Goal: Task Accomplishment & Management: Complete application form

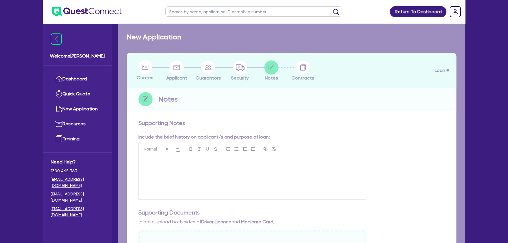
checkbox input "true"
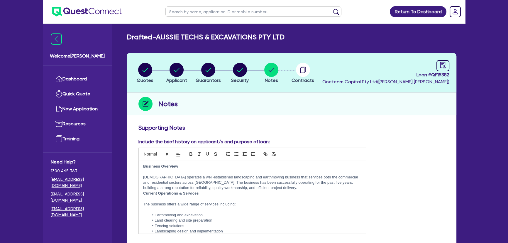
click at [92, 15] on img at bounding box center [87, 12] width 70 height 10
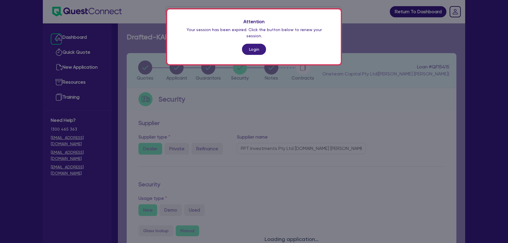
select select "CARS_AND_LIGHT_TRUCKS"
select select "VANS_AND_UTES"
click at [252, 44] on link "Login" at bounding box center [254, 49] width 24 height 11
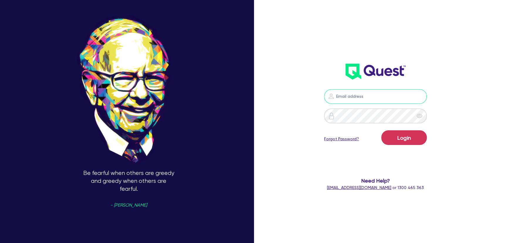
type input "joel.harding@quest.finance"
click at [396, 136] on button "Login" at bounding box center [404, 137] width 45 height 15
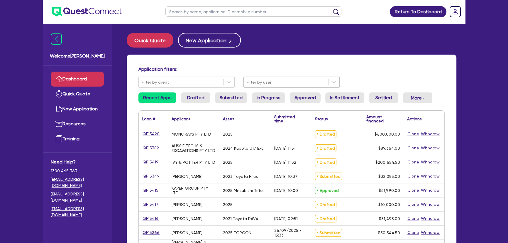
click at [256, 82] on div at bounding box center [286, 82] width 79 height 7
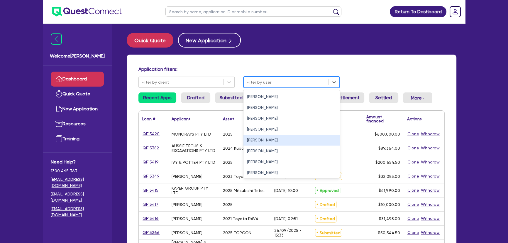
click at [258, 141] on div "Joel Harding" at bounding box center [292, 140] width 96 height 11
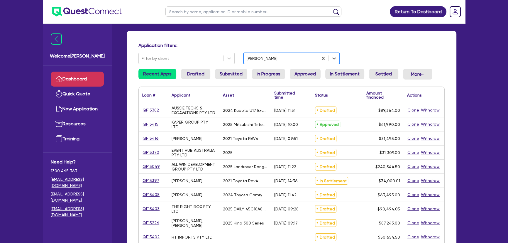
scroll to position [53, 0]
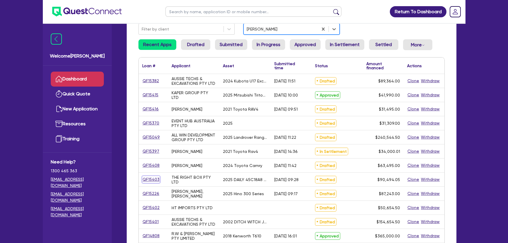
click at [151, 180] on link "QF15403" at bounding box center [151, 179] width 18 height 7
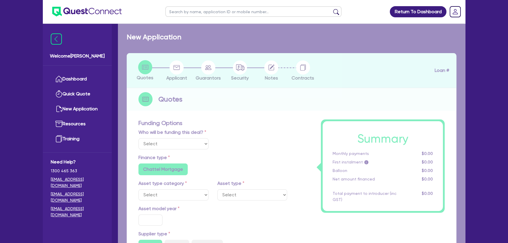
select select "Other"
select select "CARS_AND_LIGHT_TRUCKS"
type input "2025"
type input "89,999.05"
type input "33"
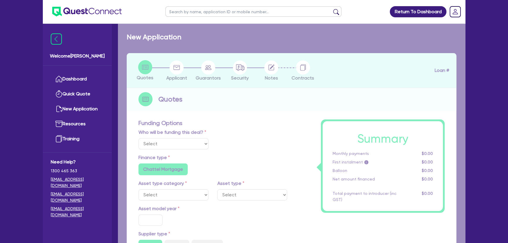
type input "29,699.69"
type input "3"
type input "2,714.82"
type input "6.8"
type input "450"
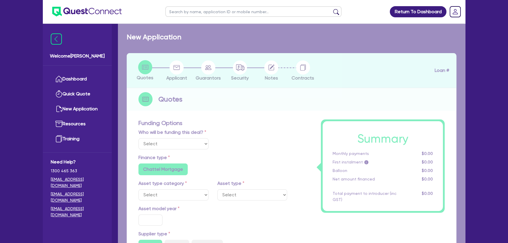
type input "318.18"
radio input "true"
radio input "false"
select select "LIGHT_TRUCKS"
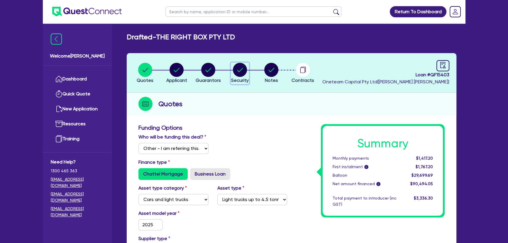
click at [239, 73] on circle "button" at bounding box center [240, 70] width 14 height 14
select select "CARS_AND_LIGHT_TRUCKS"
select select "LIGHT_TRUCKS"
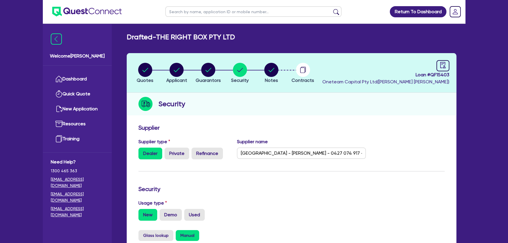
click at [128, 69] on header "Quotes Applicant Guarantors Security Notes Contracts Loan # QF15403 Oneteam Cap…" at bounding box center [292, 73] width 330 height 40
click at [145, 73] on icon "button" at bounding box center [145, 70] width 14 height 14
select select "Other"
select select "CARS_AND_LIGHT_TRUCKS"
select select "LIGHT_TRUCKS"
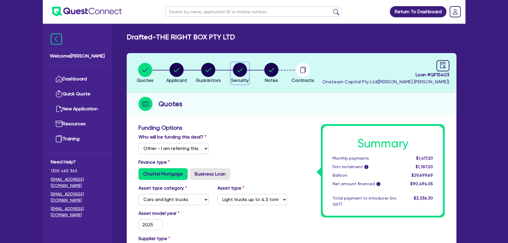
click at [240, 78] on span "Security" at bounding box center [240, 80] width 18 height 6
select select "CARS_AND_LIGHT_TRUCKS"
select select "LIGHT_TRUCKS"
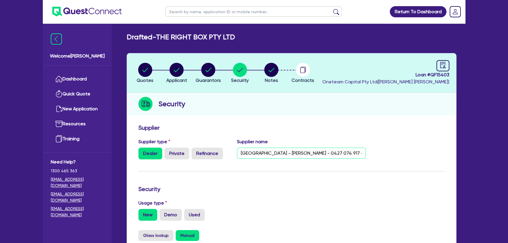
scroll to position [0, 70]
drag, startPoint x: 239, startPoint y: 154, endPoint x: 416, endPoint y: 149, distance: 177.0
click at [416, 149] on div "Supplier type Dealer Private Refinance Supplier name North East Truck Centre - …" at bounding box center [291, 151] width 315 height 26
drag, startPoint x: 405, startPoint y: 74, endPoint x: 458, endPoint y: 73, distance: 53.1
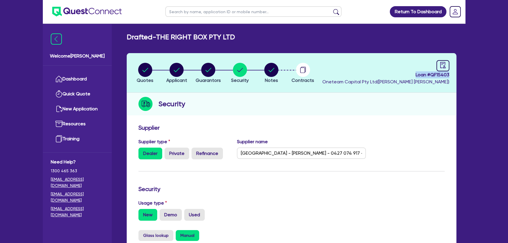
click at [458, 73] on div "Quotes Applicant Guarantors Security Notes Contracts Loan # QF15403 Oneteam Cap…" at bounding box center [291, 238] width 339 height 370
copy span "Loan # QF15403"
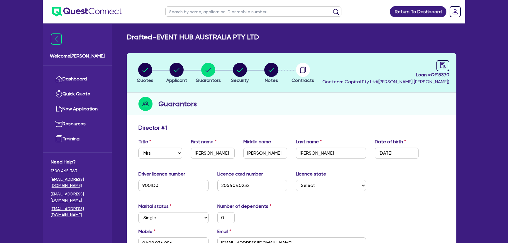
select select "MRS"
select select "[GEOGRAPHIC_DATA]"
select select "SINGLE"
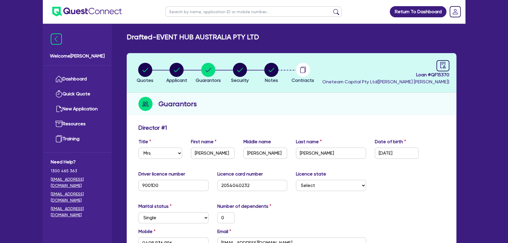
click at [104, 14] on img at bounding box center [87, 12] width 70 height 10
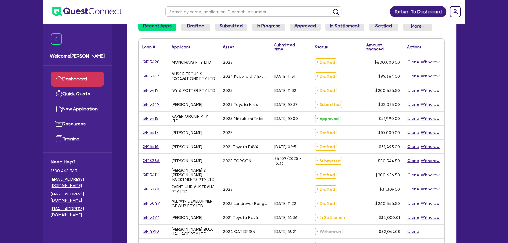
scroll to position [80, 0]
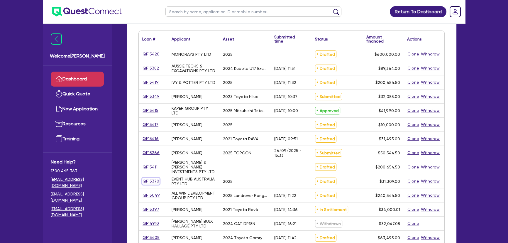
click at [152, 179] on link "QF15370" at bounding box center [150, 181] width 17 height 7
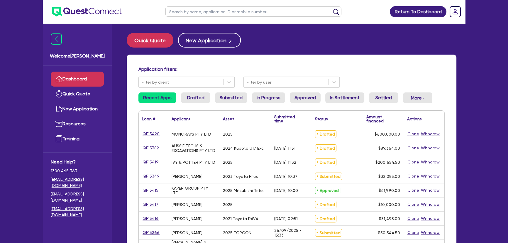
select select "Quest Finance - Own Book"
select select "TERTIARY_ASSETS"
select select "OTHER_TERTIARY"
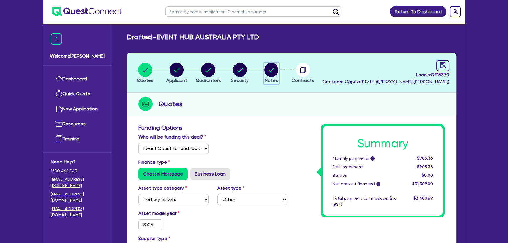
click at [269, 70] on circle "button" at bounding box center [271, 70] width 14 height 14
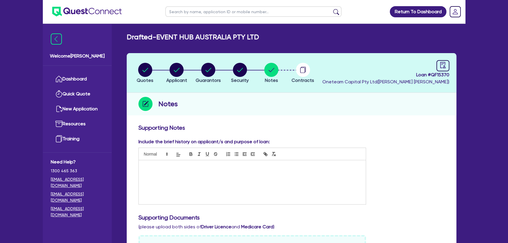
click at [92, 16] on ul at bounding box center [82, 11] width 79 height 23
click at [104, 11] on img at bounding box center [87, 12] width 70 height 10
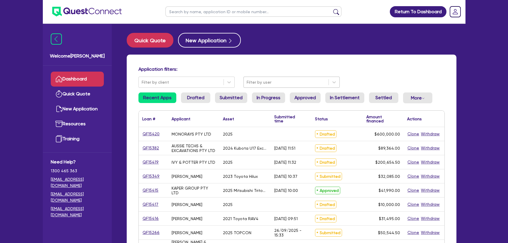
click at [261, 82] on div at bounding box center [286, 82] width 79 height 7
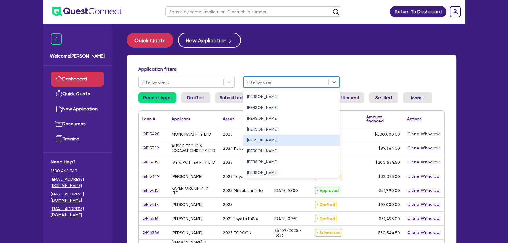
click at [259, 139] on div "Joel Harding" at bounding box center [292, 140] width 96 height 11
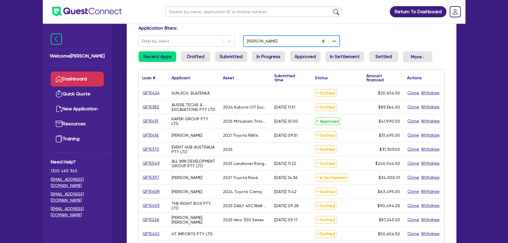
scroll to position [80, 0]
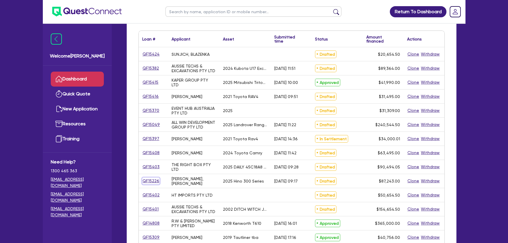
click at [148, 182] on link "QF15226" at bounding box center [150, 181] width 17 height 7
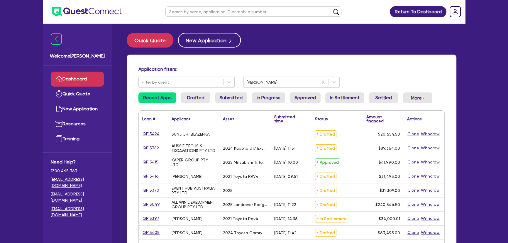
select select "Other"
select select "PRIMARY_ASSETS"
select select "HEAVY_TRUCKS"
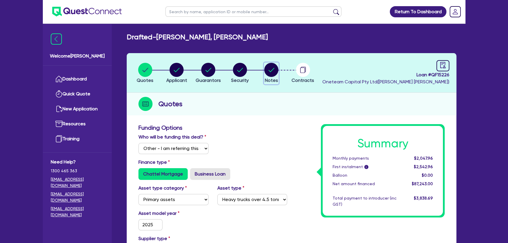
click at [271, 67] on circle "button" at bounding box center [271, 70] width 14 height 14
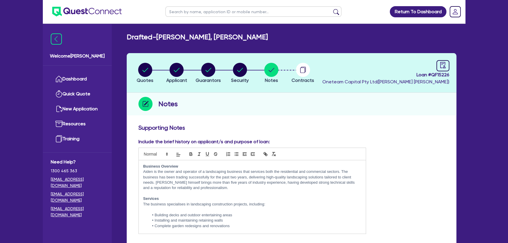
click at [97, 17] on ul at bounding box center [82, 11] width 79 height 23
click at [96, 13] on img at bounding box center [87, 12] width 70 height 10
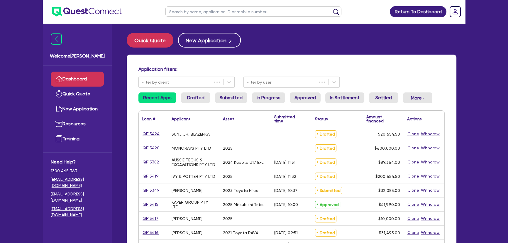
click at [210, 11] on input "text" at bounding box center [254, 11] width 176 height 10
click at [332, 9] on button "submit" at bounding box center [336, 13] width 9 height 8
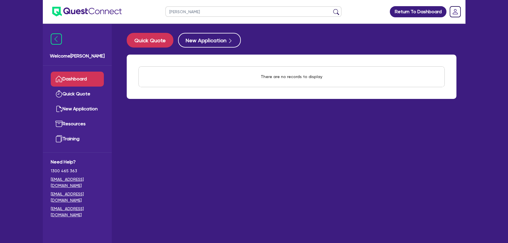
click at [332, 9] on button "submit" at bounding box center [336, 13] width 9 height 8
click at [334, 12] on button "submit" at bounding box center [336, 13] width 9 height 8
drag, startPoint x: 200, startPoint y: 12, endPoint x: 153, endPoint y: 11, distance: 47.3
click at [153, 11] on header "Justin carter Return To Dashboard Edit Profile Logout" at bounding box center [254, 11] width 423 height 23
type input "Stays"
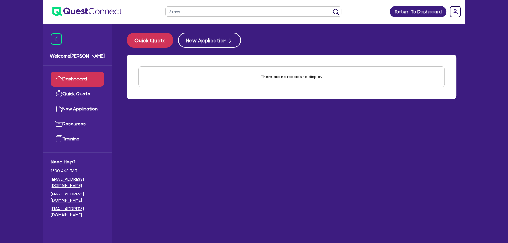
click at [332, 9] on button "submit" at bounding box center [336, 13] width 9 height 8
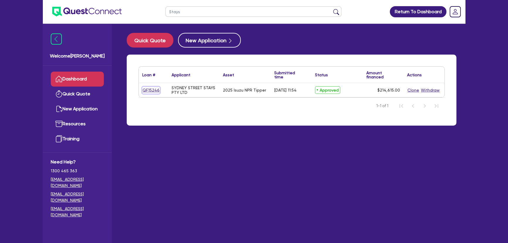
click at [144, 91] on link "QF15246" at bounding box center [151, 90] width 18 height 7
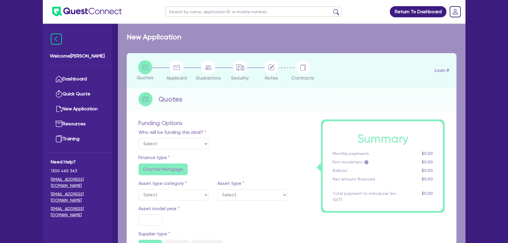
select select "Other"
select select "PRIMARY_ASSETS"
type input "2025"
radio input "true"
type input "214,120"
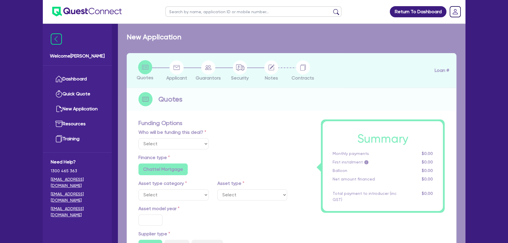
type input "1.99"
type input "4,282.4"
type input "7.85"
type input "450"
radio input "true"
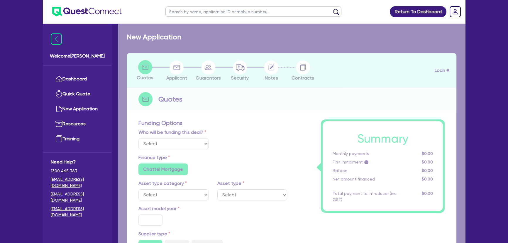
radio input "false"
select select "HEAVY_TRUCKS"
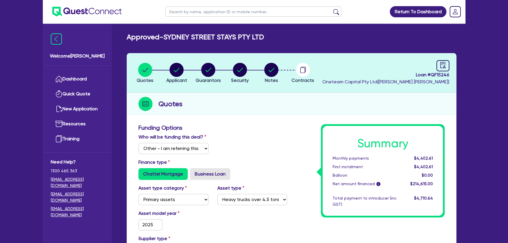
click at [281, 65] on li "Notes" at bounding box center [272, 73] width 32 height 21
click at [267, 70] on circle "button" at bounding box center [271, 70] width 14 height 14
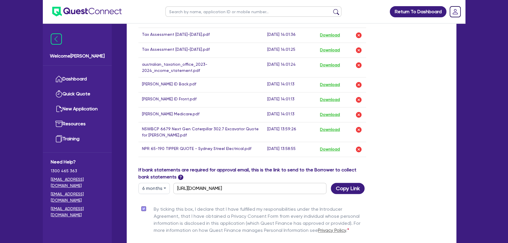
scroll to position [320, 0]
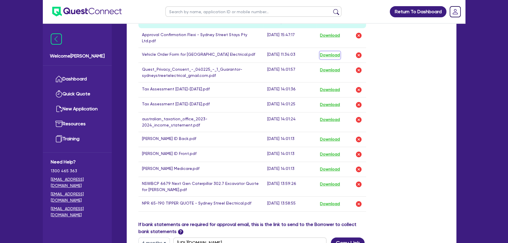
click at [329, 52] on button "Download" at bounding box center [330, 55] width 21 height 8
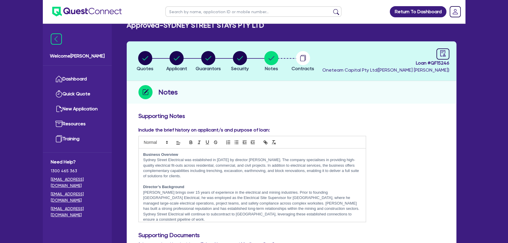
scroll to position [0, 0]
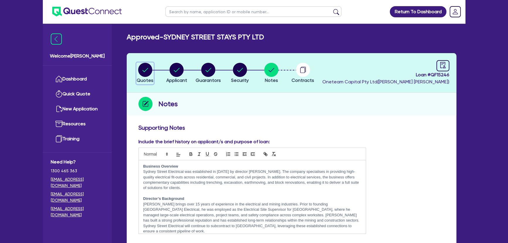
click at [140, 70] on circle "button" at bounding box center [145, 70] width 14 height 14
select select "Other"
select select "PRIMARY_ASSETS"
select select "HEAVY_TRUCKS"
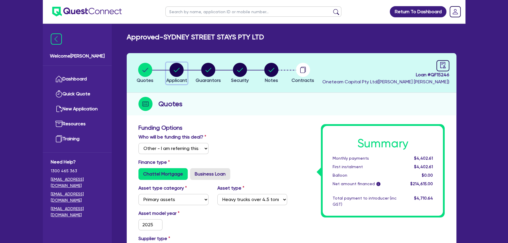
click at [178, 70] on circle "button" at bounding box center [177, 70] width 14 height 14
select select "COMPANY"
select select "BUILDING_CONSTRUCTION"
select select "TRADES_SERVICES_CONSUMERS"
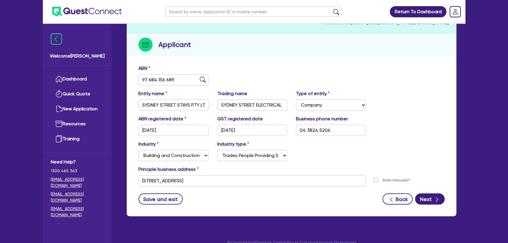
scroll to position [68, 0]
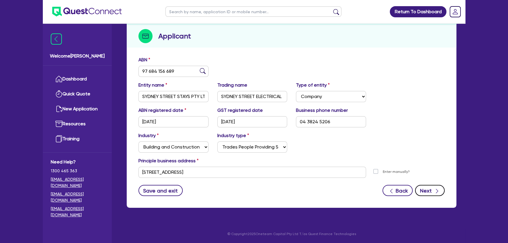
click at [423, 186] on button "Next" at bounding box center [430, 190] width 30 height 11
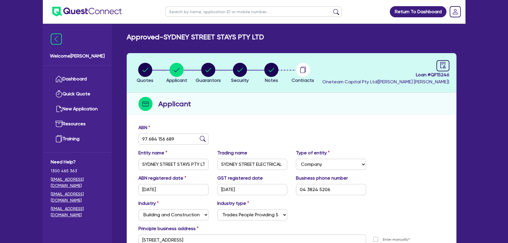
select select "MR"
select select "NSW"
select select "DE_FACTO"
select select "PROPERTY"
select select "INVESTMENT_PROPERTY"
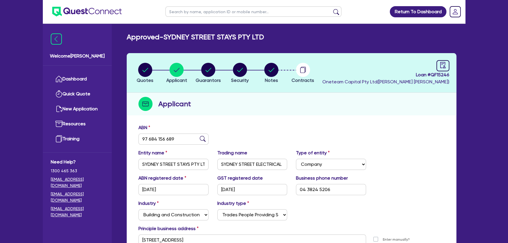
select select "CASH"
select select "VEHICLE"
select select "EQUIPMENT"
select select "MORTGAGE"
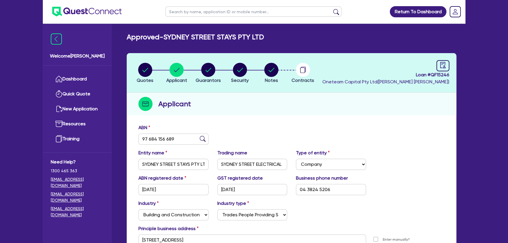
select select "INVESTMENT_PROPERTY_LOAN"
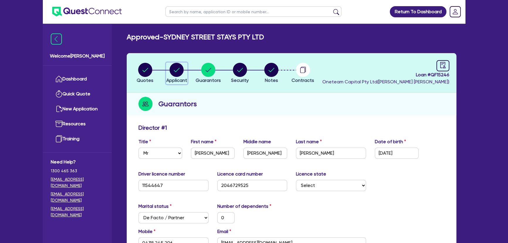
click at [173, 72] on circle "button" at bounding box center [177, 70] width 14 height 14
select select "COMPANY"
select select "BUILDING_CONSTRUCTION"
select select "TRADES_SERVICES_CONSUMERS"
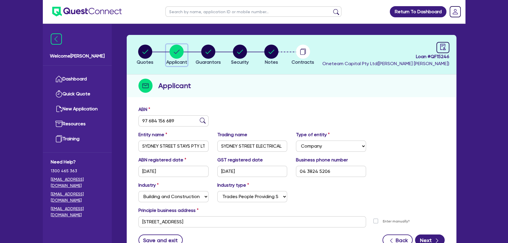
scroll to position [68, 0]
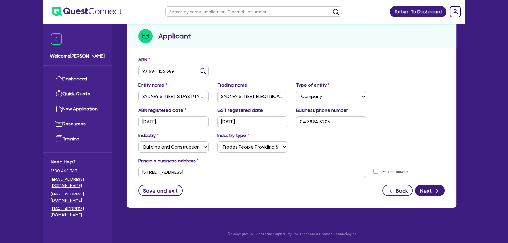
click at [428, 46] on div "Applicant" at bounding box center [292, 36] width 330 height 23
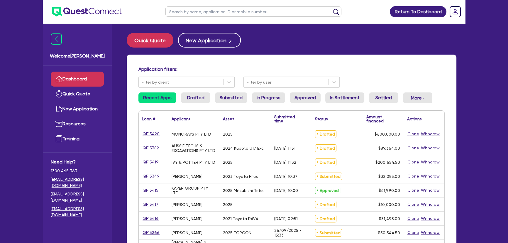
click at [204, 32] on main "Quick Quote New Application Application filters: Filter by client Filter by use…" at bounding box center [291, 240] width 347 height 435
click at [205, 45] on button "New Application" at bounding box center [209, 40] width 63 height 15
select select "Other"
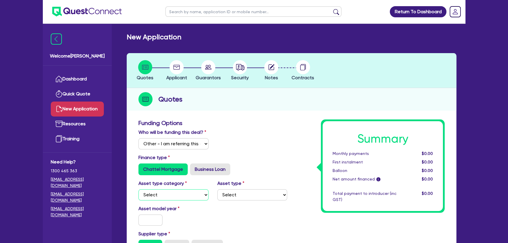
click at [190, 194] on select "Select Cars and light trucks Primary assets Secondary assets Tertiary assets" at bounding box center [174, 194] width 70 height 11
click at [209, 168] on label "Business Loan" at bounding box center [210, 169] width 40 height 12
click at [194, 167] on input "Business Loan" at bounding box center [192, 165] width 4 height 4
radio input "true"
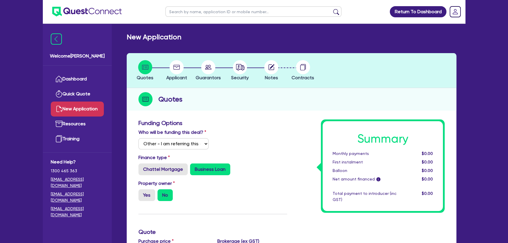
scroll to position [133, 0]
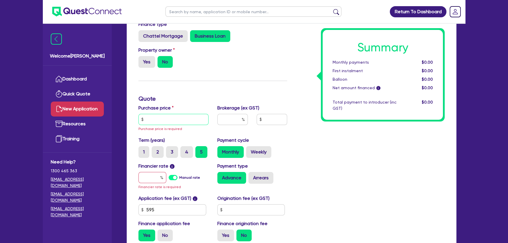
click at [159, 115] on input "text" at bounding box center [174, 119] width 70 height 11
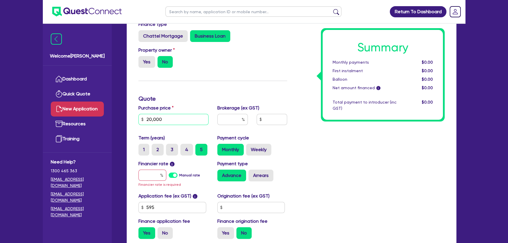
type input "20,000"
click at [146, 176] on input "text" at bounding box center [153, 175] width 28 height 11
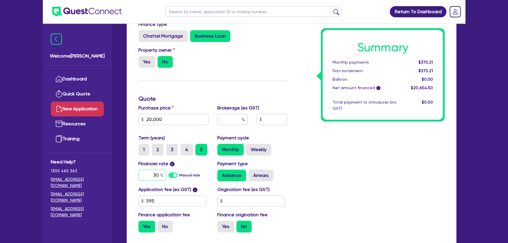
type input "30"
drag, startPoint x: 380, startPoint y: 169, endPoint x: 371, endPoint y: 171, distance: 9.3
click at [380, 169] on div "Summary Monthly payments $370.21 First instalment $370.21 Balloon $0.00 Net amo…" at bounding box center [371, 111] width 158 height 251
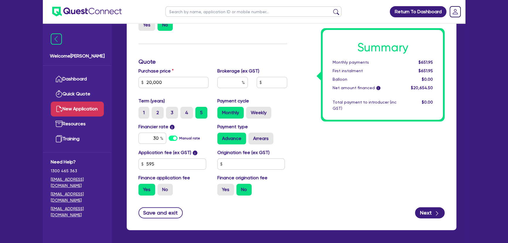
scroll to position [193, 0]
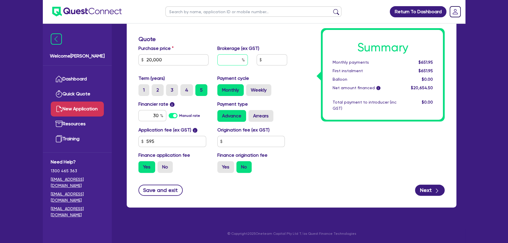
click at [230, 58] on input "text" at bounding box center [232, 59] width 31 height 11
type input "6"
click at [352, 152] on div "Summary Monthly payments $651.95 First instalment $651.95 Balloon $0.00 Net amo…" at bounding box center [371, 52] width 158 height 251
click at [429, 190] on button "Next" at bounding box center [430, 190] width 30 height 11
type input "1,239.27"
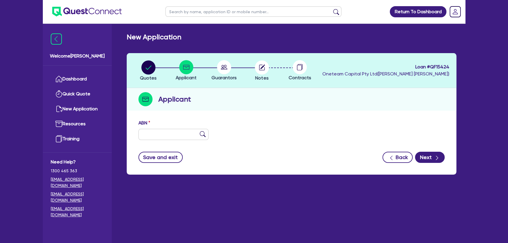
drag, startPoint x: 185, startPoint y: 126, endPoint x: 180, endPoint y: 129, distance: 5.4
click at [183, 127] on div "ABN" at bounding box center [173, 129] width 79 height 21
click at [180, 129] on input "text" at bounding box center [174, 134] width 70 height 11
paste input "30 596 227 967"
type input "30 596 227 967"
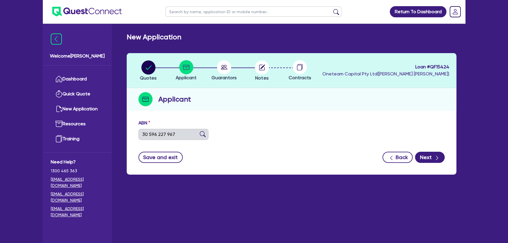
click at [203, 135] on img at bounding box center [203, 134] width 6 height 6
type input "SUNJICH, BLAZENKA"
select select "SOLE_TRADER"
type input "16/09/2025"
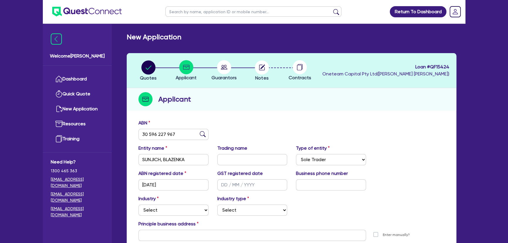
click at [269, 64] on li "Notes" at bounding box center [262, 70] width 38 height 21
click at [262, 72] on circle "button" at bounding box center [262, 67] width 14 height 14
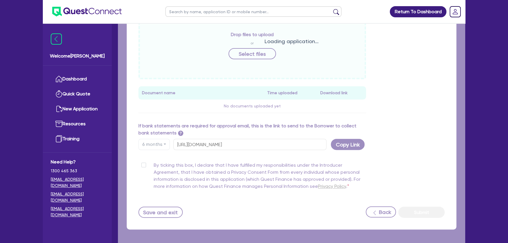
scroll to position [236, 0]
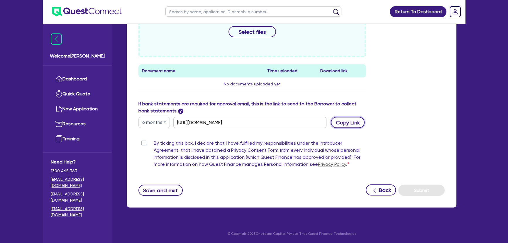
click at [341, 124] on button "Copy Link" at bounding box center [348, 122] width 34 height 11
click at [154, 143] on label "By ticking this box, I declare that I have fulfilled my responsibilities under …" at bounding box center [260, 155] width 212 height 31
click at [142, 143] on input "By ticking this box, I declare that I have fulfilled my responsibilities under …" at bounding box center [141, 143] width 5 height 6
checkbox input "true"
click at [131, 173] on div "Supporting Notes Include the brief history on applicant/s and purpose of loan: …" at bounding box center [292, 44] width 330 height 328
